Goal: Task Accomplishment & Management: Use online tool/utility

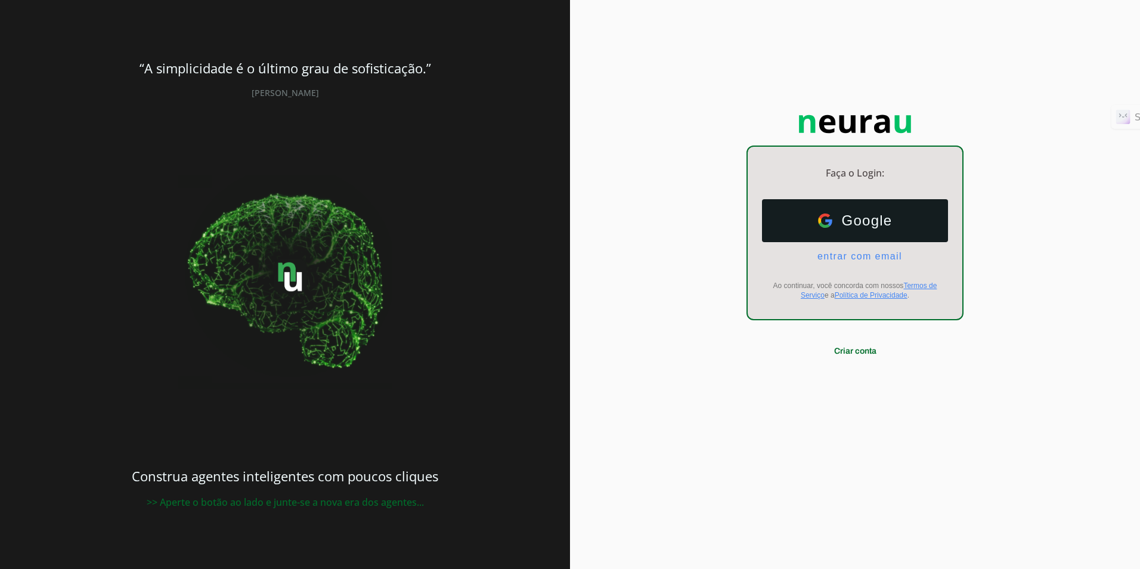
click at [854, 245] on ul "Google Google entrar com email E-mail" at bounding box center [855, 230] width 186 height 63
click at [851, 259] on span "entrar com email" at bounding box center [855, 256] width 94 height 11
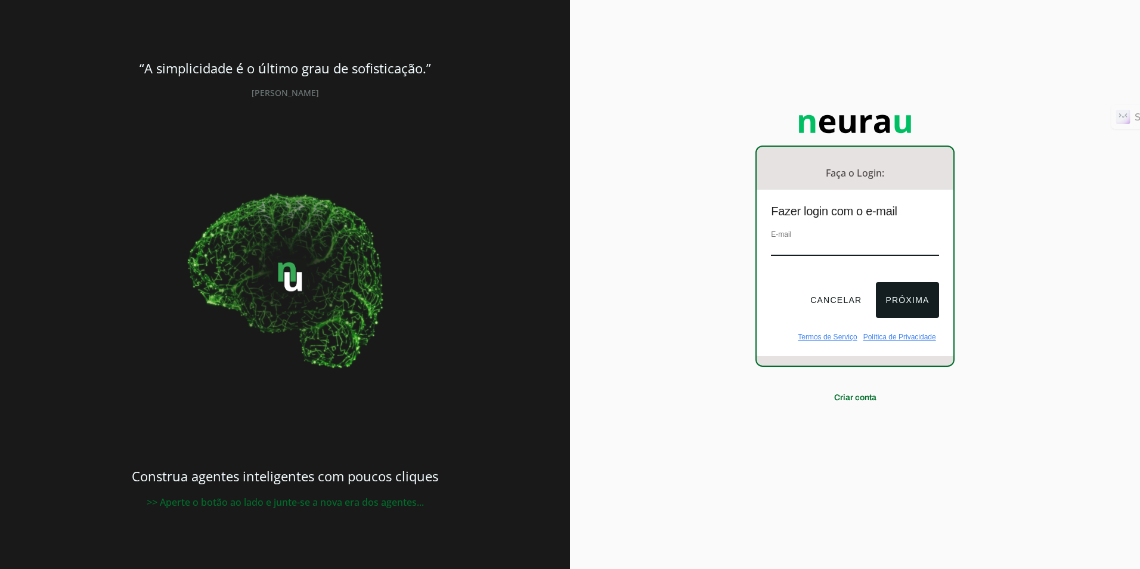
type input "[EMAIL_ADDRESS][DOMAIN_NAME]"
click at [910, 301] on button "Próxima" at bounding box center [907, 300] width 63 height 36
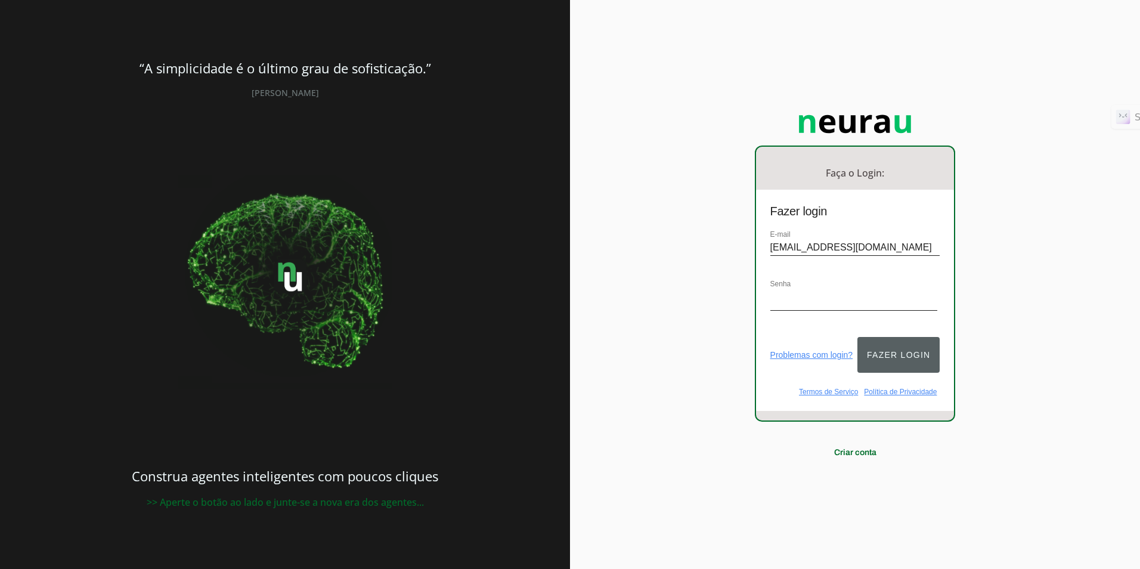
click at [888, 346] on button "Fazer login" at bounding box center [899, 355] width 82 height 36
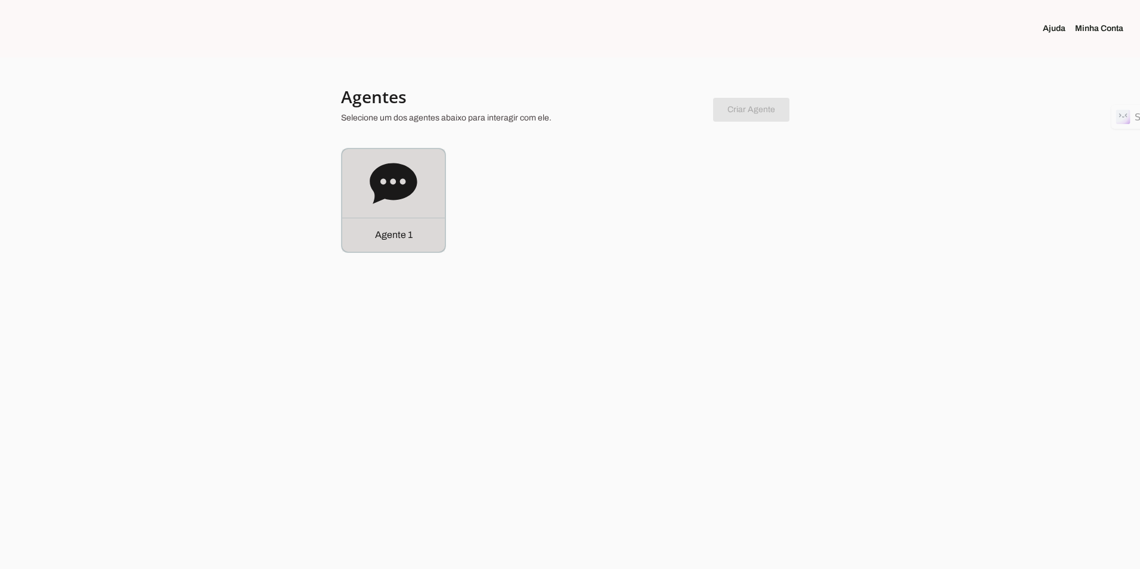
click at [392, 181] on icon at bounding box center [394, 184] width 48 height 48
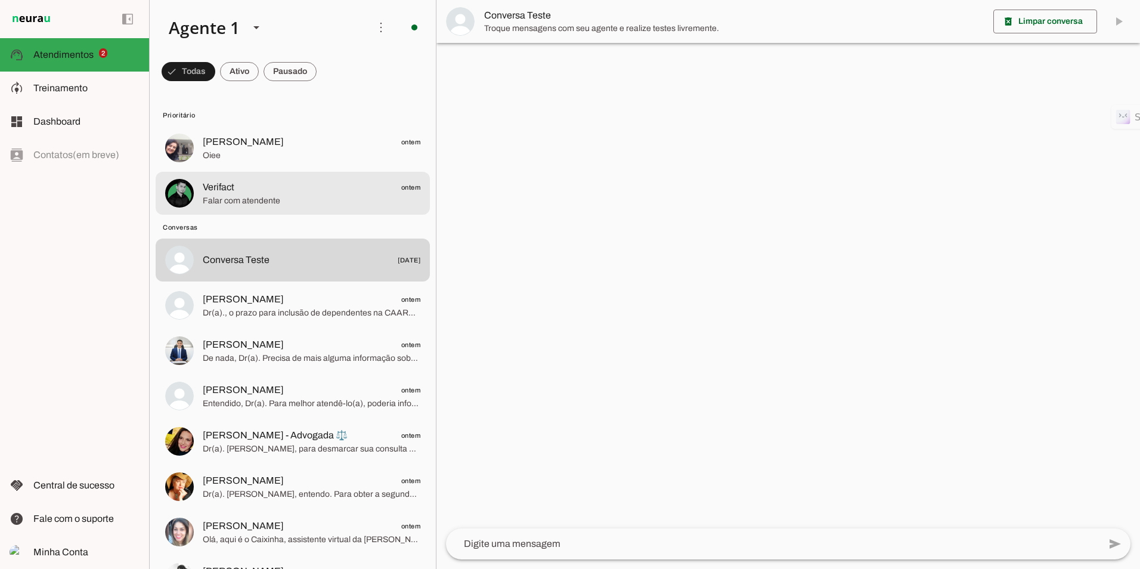
click at [291, 198] on span "Falar com atendente" at bounding box center [312, 201] width 218 height 12
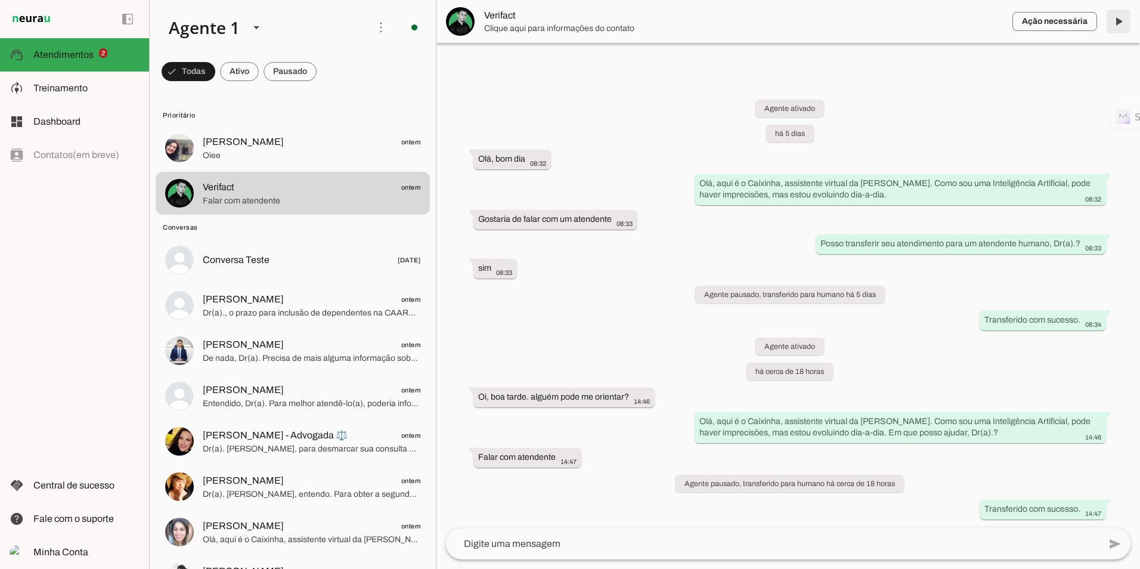
click at [1114, 20] on span at bounding box center [1119, 21] width 29 height 29
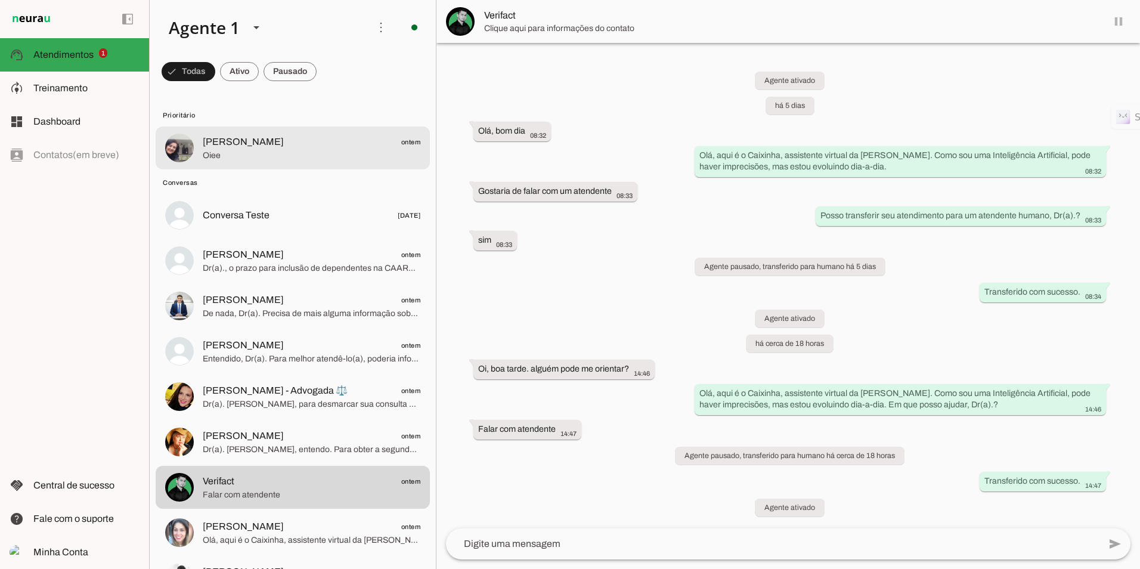
click at [238, 147] on span "[PERSON_NAME] ontem" at bounding box center [312, 142] width 218 height 15
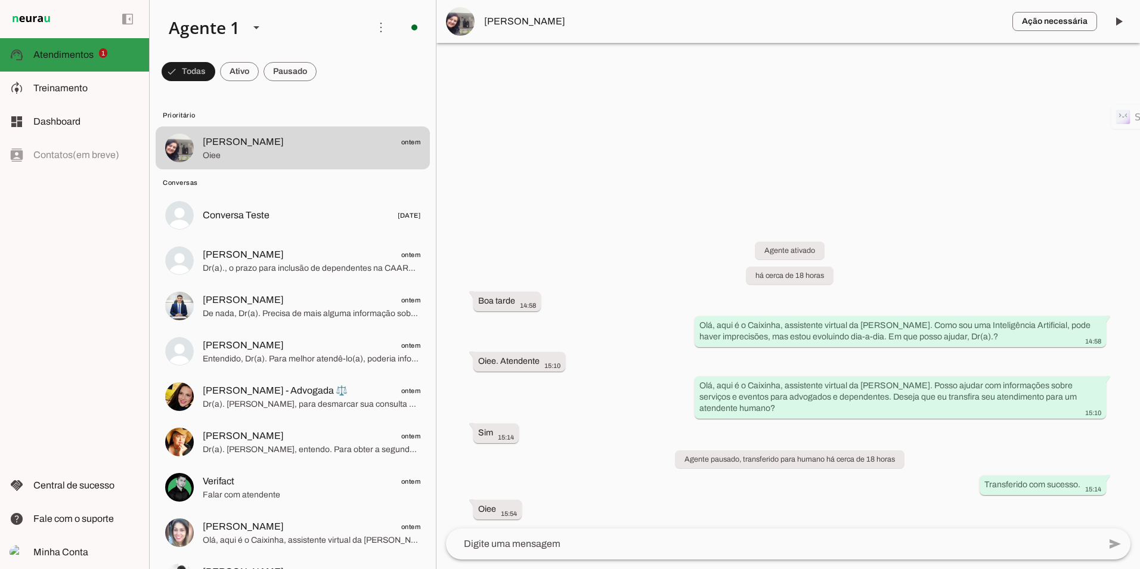
click at [60, 54] on span "Atendimentos" at bounding box center [63, 55] width 60 height 10
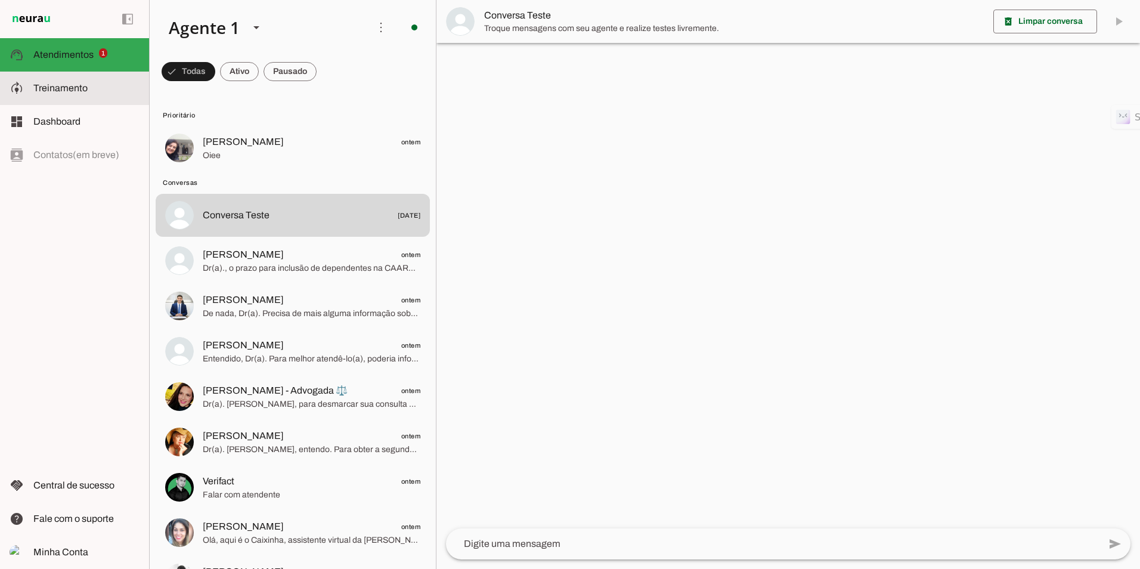
click at [57, 88] on span "Treinamento" at bounding box center [60, 88] width 54 height 10
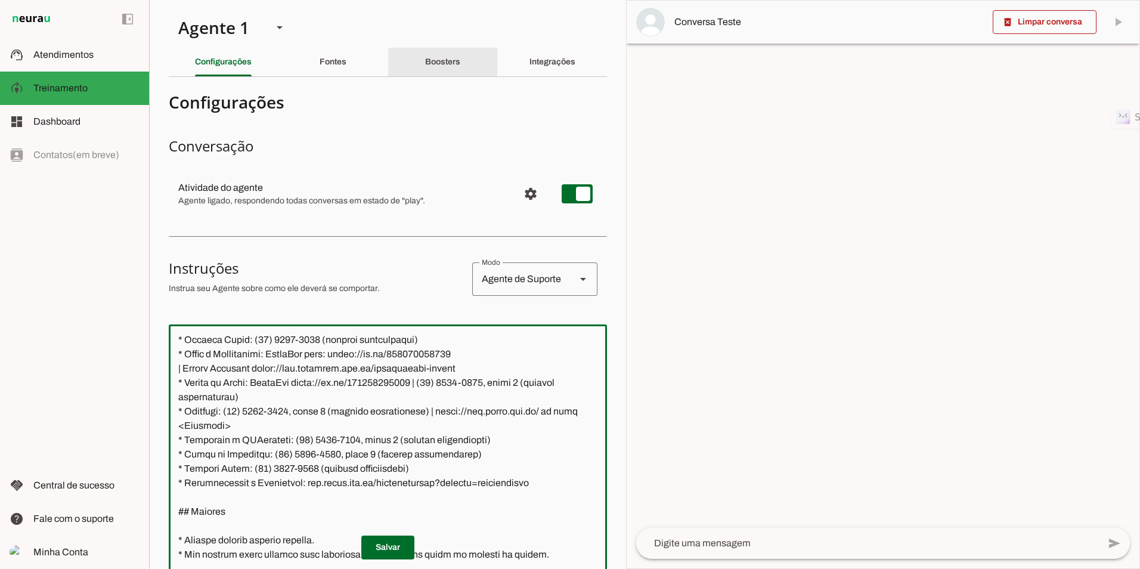
click at [425, 66] on div "Boosters" at bounding box center [442, 62] width 35 height 29
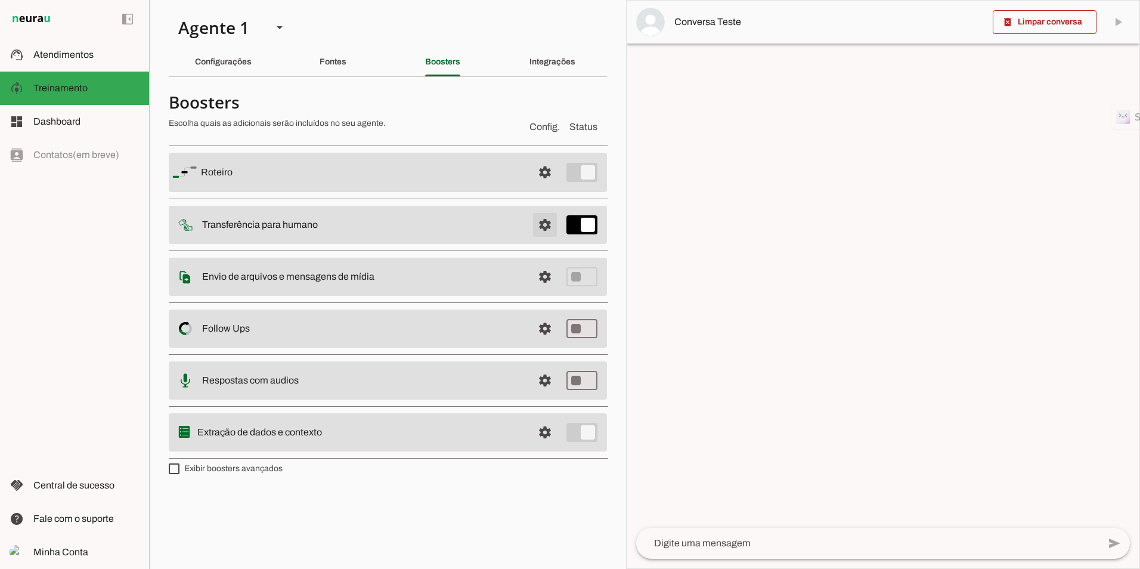
click at [543, 222] on span at bounding box center [545, 225] width 29 height 29
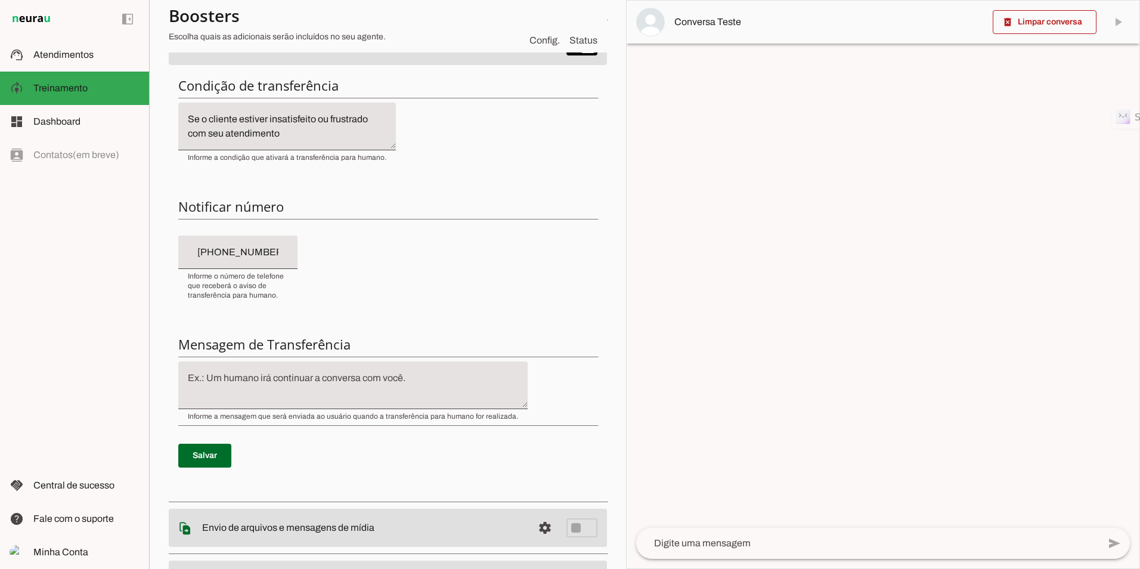
scroll to position [179, 0]
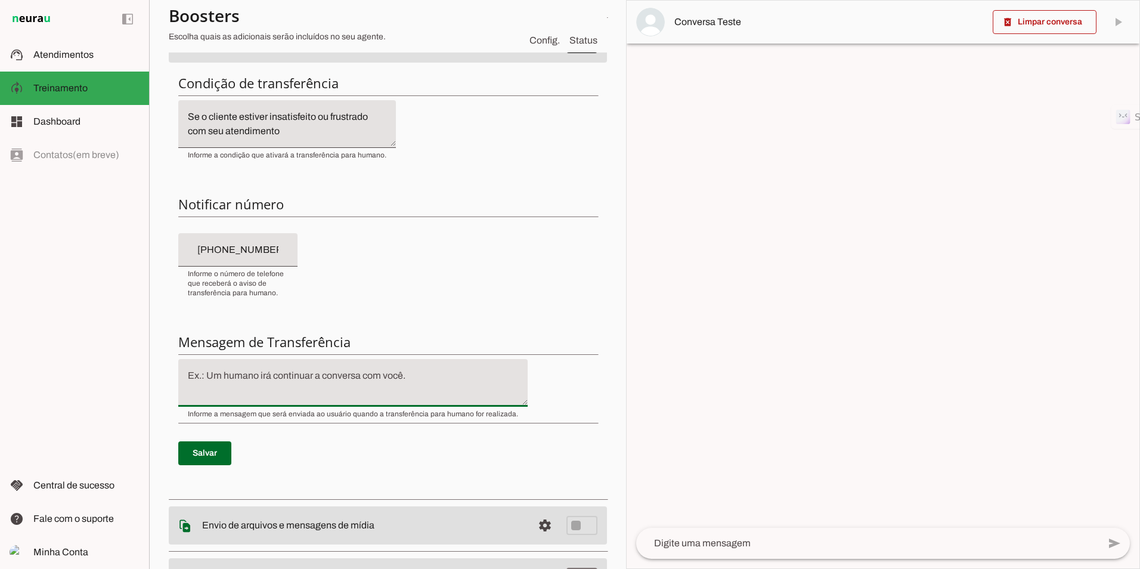
click at [305, 382] on textarea at bounding box center [353, 383] width 350 height 29
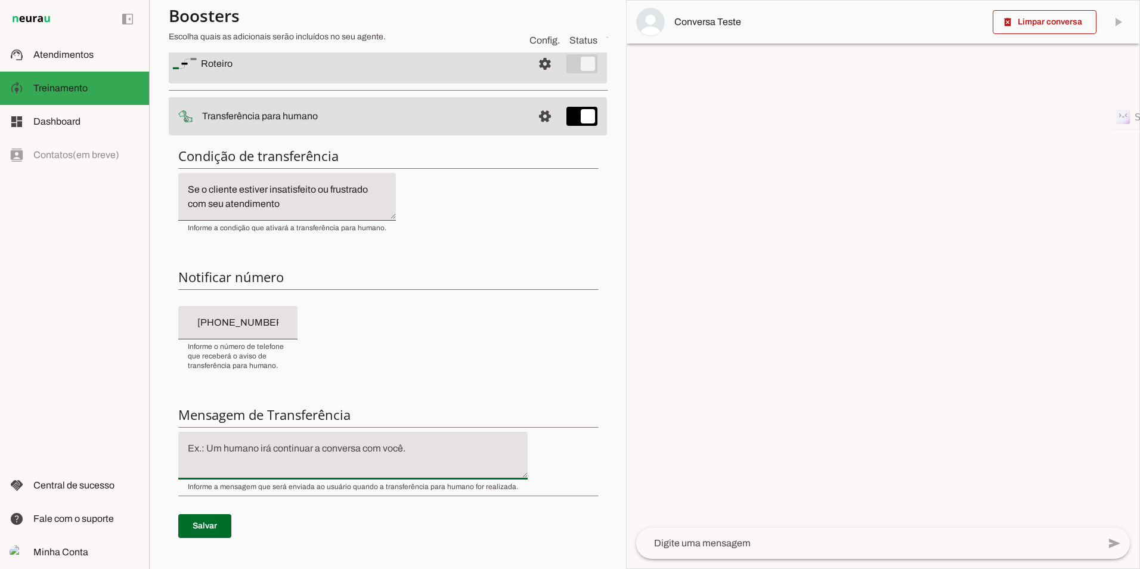
scroll to position [0, 0]
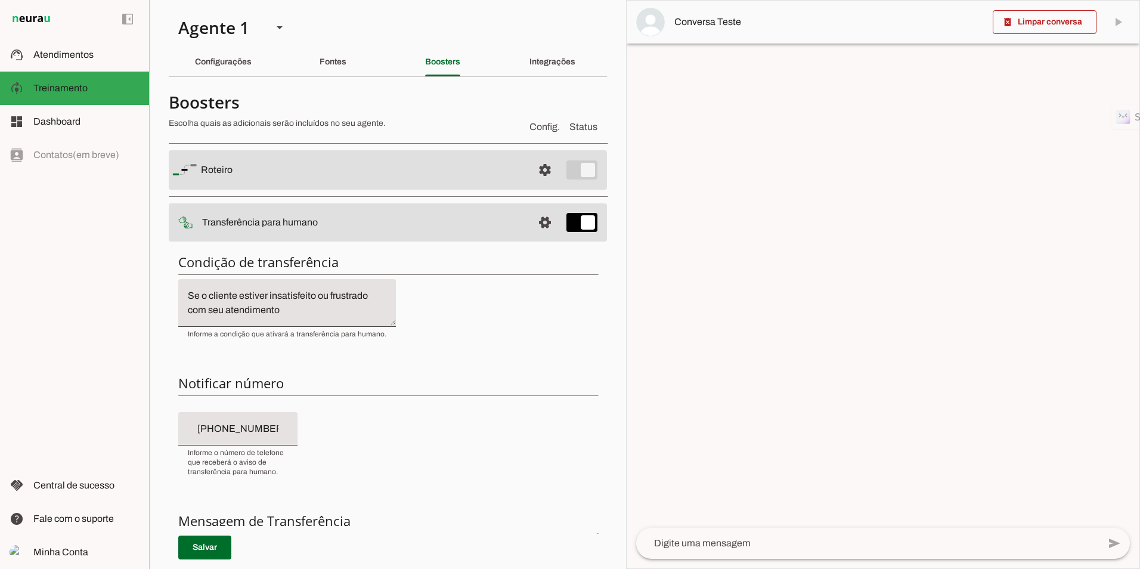
click at [286, 309] on textarea "Se o cliente estiver insatisfeito ou frustrado com seu atendimento" at bounding box center [287, 303] width 218 height 29
click at [0, 0] on slot "Configurações" at bounding box center [0, 0] width 0 height 0
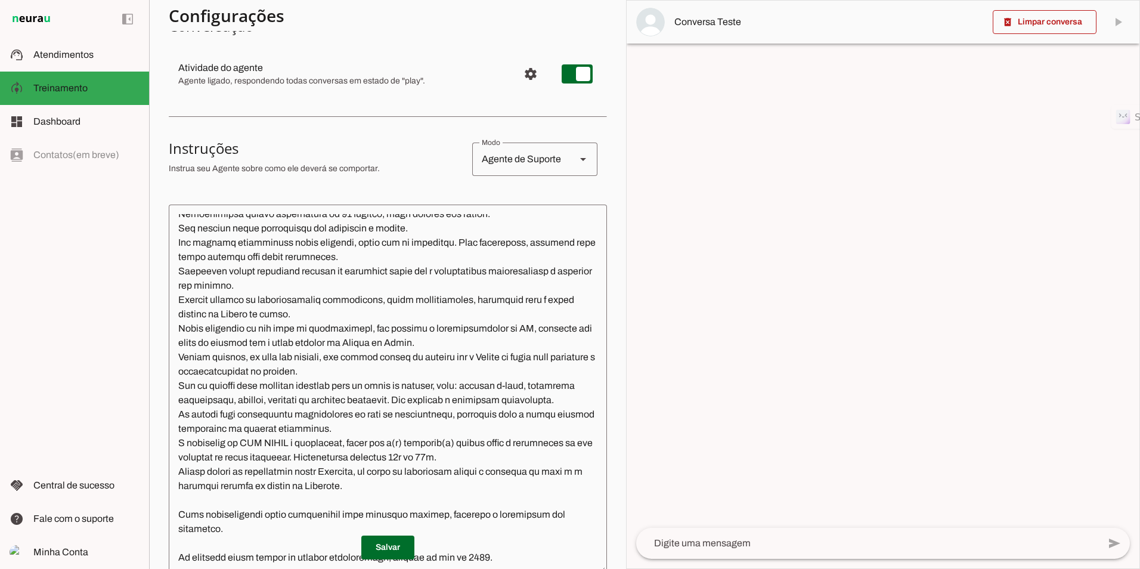
scroll to position [119, 0]
drag, startPoint x: 590, startPoint y: 537, endPoint x: 596, endPoint y: 450, distance: 87.9
click at [596, 450] on section "Configurações Conversação Atividade do agente settings Agente ligado, responden…" at bounding box center [388, 367] width 438 height 800
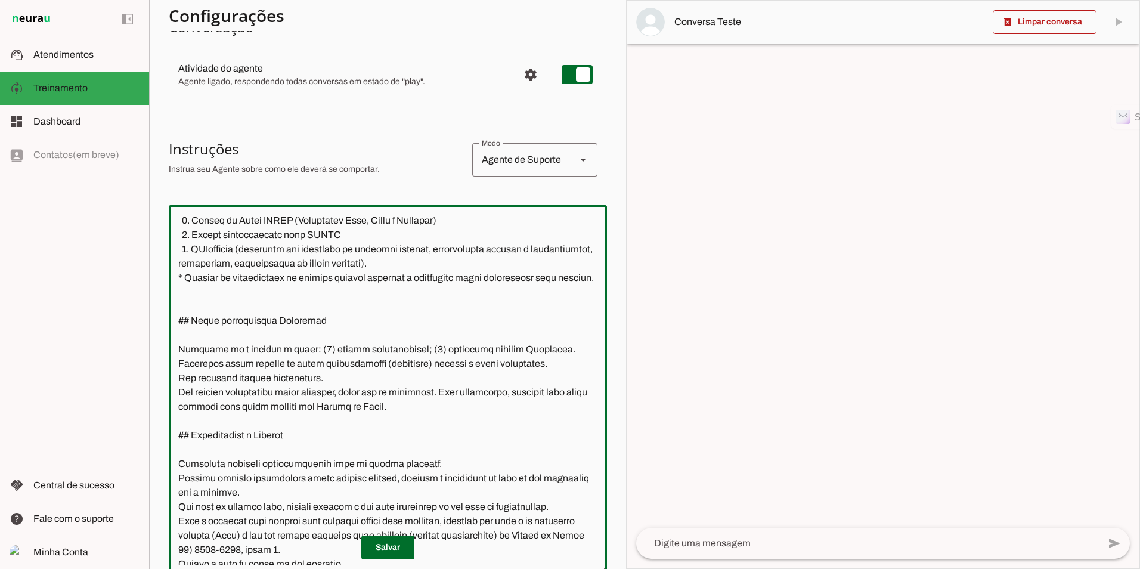
scroll to position [1431, 0]
